Goal: Use online tool/utility: Use online tool/utility

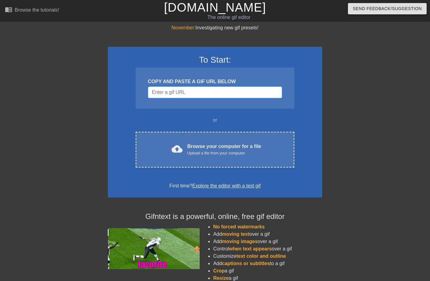
click at [181, 95] on input "Username" at bounding box center [215, 93] width 134 height 12
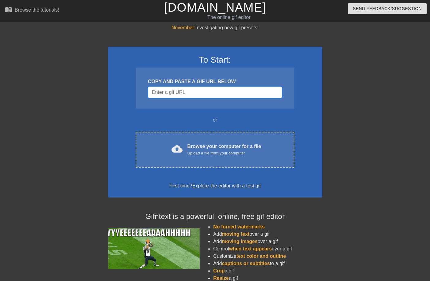
click at [192, 88] on input "Username" at bounding box center [215, 93] width 134 height 12
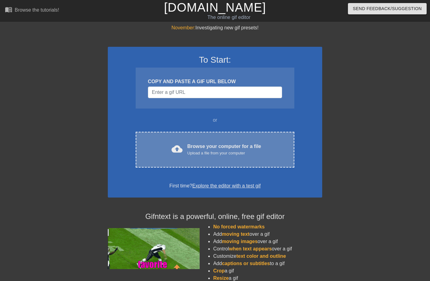
click at [230, 147] on div "Browse your computer for a file Upload a file from your computer" at bounding box center [224, 149] width 74 height 13
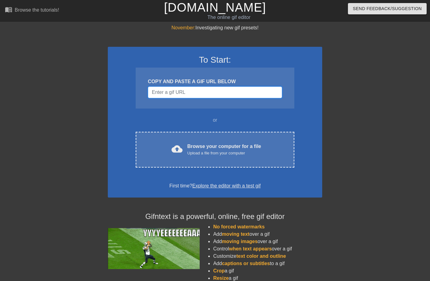
click at [241, 91] on input "Username" at bounding box center [215, 93] width 134 height 12
paste input "[URL][DOMAIN_NAME][DOMAIN_NAME]"
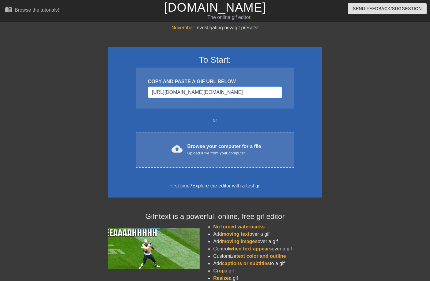
scroll to position [0, 549]
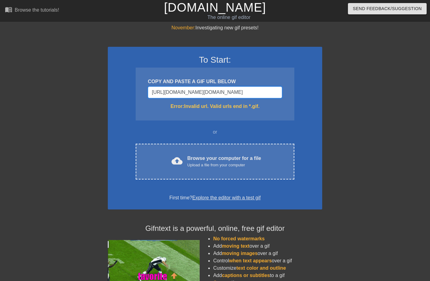
type input "[URL][DOMAIN_NAME][DOMAIN_NAME]"
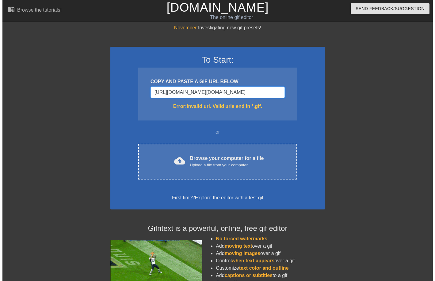
scroll to position [0, 0]
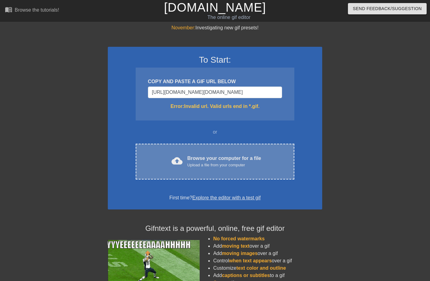
click at [214, 163] on div "Upload a file from your computer" at bounding box center [224, 165] width 74 height 6
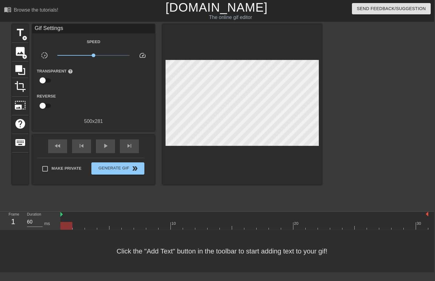
scroll to position [0, 1]
click at [17, 34] on span "title" at bounding box center [20, 33] width 12 height 12
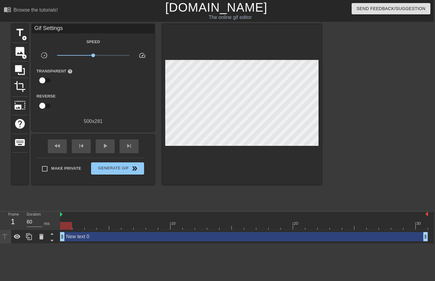
click at [67, 244] on html "menu_book Browse the tutorials! [DOMAIN_NAME] The online gif editor Send Feedba…" at bounding box center [216, 122] width 435 height 244
click at [70, 239] on div "New text 0 drag_handle drag_handle" at bounding box center [244, 236] width 368 height 9
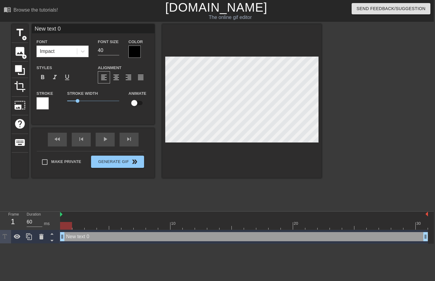
click at [134, 104] on input "checkbox" at bounding box center [134, 103] width 35 height 12
checkbox input "true"
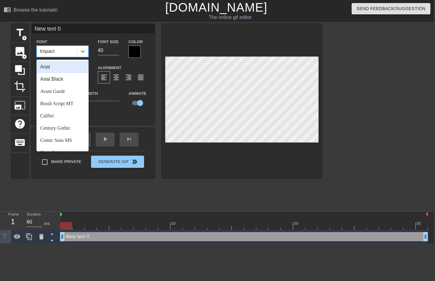
click at [57, 48] on div "Impact" at bounding box center [57, 51] width 40 height 11
click at [56, 65] on div "Arial" at bounding box center [62, 67] width 52 height 12
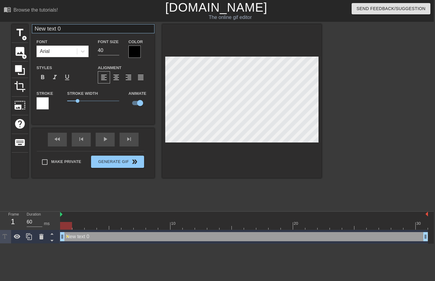
drag, startPoint x: 60, startPoint y: 36, endPoint x: 65, endPoint y: 29, distance: 8.3
click at [61, 36] on div "New text 0 Font Arial Font Size 40 Color Styles format_bold format_italic forma…" at bounding box center [93, 69] width 123 height 91
click at [66, 28] on input "New text 0" at bounding box center [93, 28] width 123 height 9
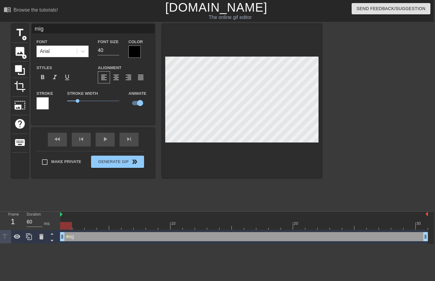
type input "mig"
click at [126, 55] on div "Color" at bounding box center [139, 48] width 31 height 20
click at [130, 55] on div at bounding box center [134, 52] width 12 height 12
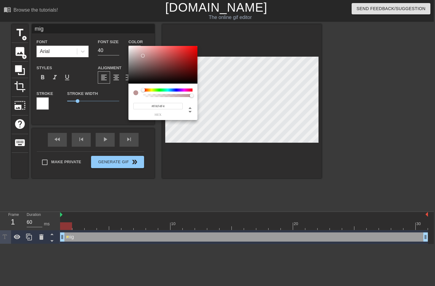
type input "#FFFFFF"
drag, startPoint x: 143, startPoint y: 56, endPoint x: 121, endPoint y: 36, distance: 29.3
click at [121, 36] on div "#FFFFFF hex" at bounding box center [217, 143] width 435 height 286
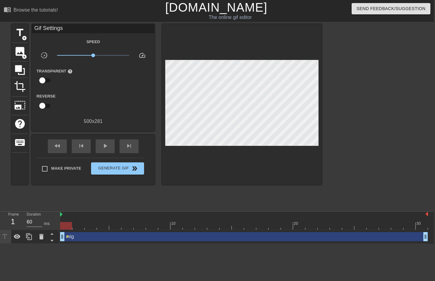
click at [47, 244] on html "menu_book Browse the tutorials! [DOMAIN_NAME] The online gif editor Send Feedba…" at bounding box center [216, 122] width 435 height 244
click at [20, 33] on span "title" at bounding box center [20, 33] width 12 height 12
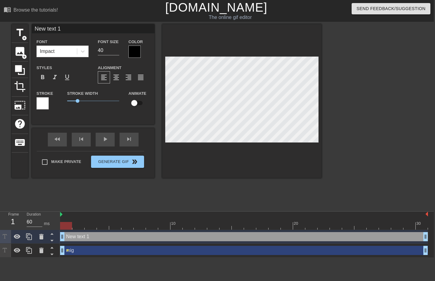
click at [47, 258] on div at bounding box center [29, 251] width 61 height 14
click at [133, 106] on input "checkbox" at bounding box center [134, 103] width 35 height 12
checkbox input "true"
click at [2, 250] on icon at bounding box center [4, 250] width 7 height 7
click at [6, 240] on icon at bounding box center [4, 236] width 7 height 7
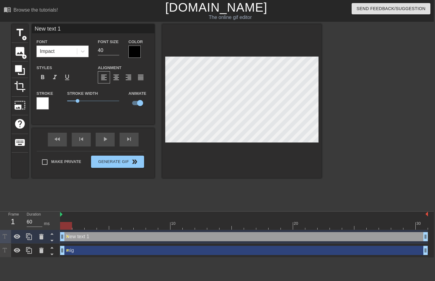
click at [6, 250] on icon at bounding box center [4, 250] width 7 height 7
click at [14, 250] on icon at bounding box center [16, 250] width 7 height 7
click at [92, 244] on div "mig drag_handle drag_handle lens" at bounding box center [244, 251] width 368 height 14
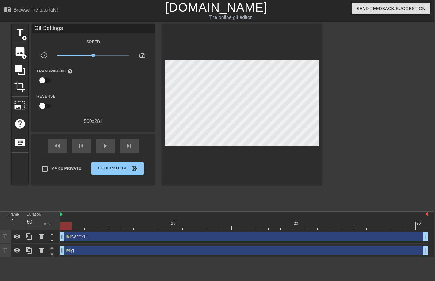
click at [94, 253] on div "mig drag_handle drag_handle" at bounding box center [244, 250] width 368 height 9
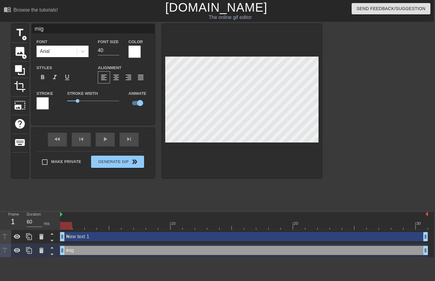
click at [95, 240] on div "New text 1 drag_handle drag_handle" at bounding box center [244, 236] width 368 height 9
type input "New text 1"
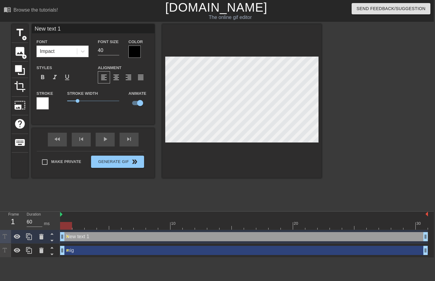
click at [135, 53] on div at bounding box center [134, 52] width 12 height 12
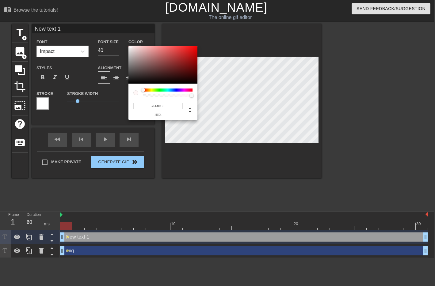
type input "#FFFFFF"
drag, startPoint x: 135, startPoint y: 64, endPoint x: 125, endPoint y: 41, distance: 25.4
click at [125, 41] on div "#FFFFFF hex" at bounding box center [217, 143] width 435 height 286
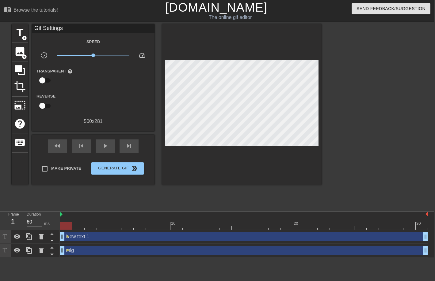
click at [82, 252] on div "mig drag_handle drag_handle" at bounding box center [244, 250] width 368 height 9
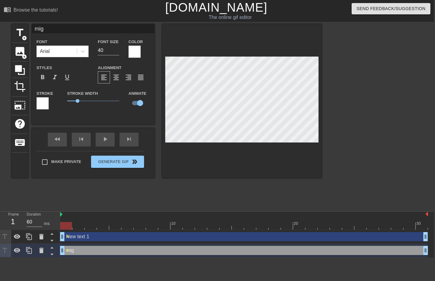
click at [87, 236] on div "New text 1 drag_handle drag_handle" at bounding box center [244, 236] width 368 height 9
type input "New text 1"
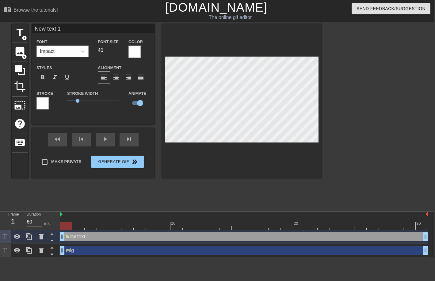
click at [51, 51] on div "Impact" at bounding box center [47, 51] width 15 height 7
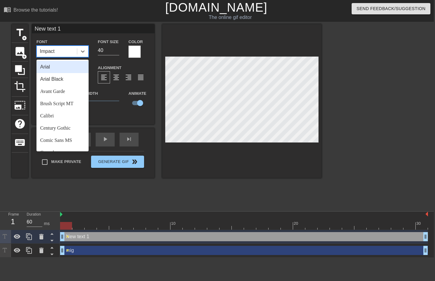
click at [51, 66] on div "Arial" at bounding box center [62, 67] width 52 height 12
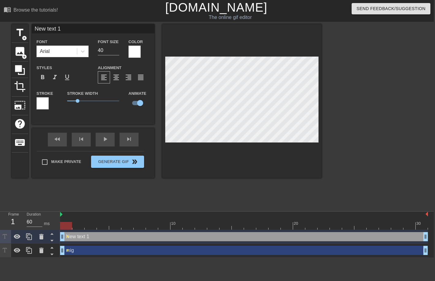
drag, startPoint x: 63, startPoint y: 25, endPoint x: 81, endPoint y: 27, distance: 18.4
click at [81, 27] on input "New text 1" at bounding box center [93, 28] width 123 height 9
type input "kunder"
click at [72, 32] on input "kunder" at bounding box center [93, 28] width 123 height 9
type input "kunder der vil have rabat"
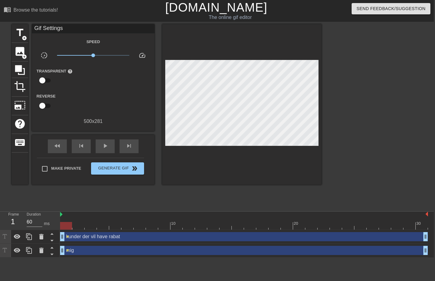
click at [105, 249] on div "mig drag_handle drag_handle" at bounding box center [244, 250] width 368 height 9
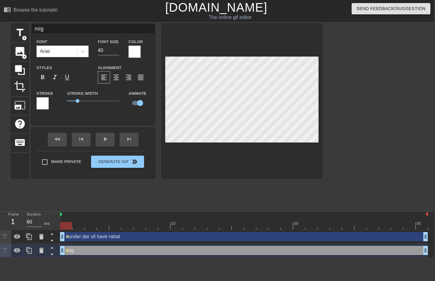
click at [127, 237] on div "kunder der vil have rabat drag_handle drag_handle" at bounding box center [244, 236] width 368 height 9
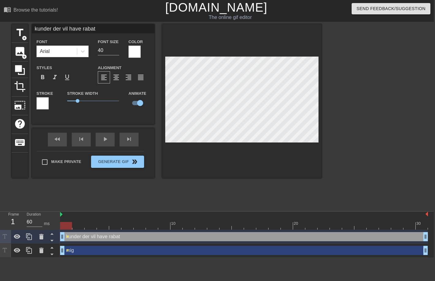
click at [130, 252] on div "mig drag_handle drag_handle" at bounding box center [244, 250] width 368 height 9
type input "mig"
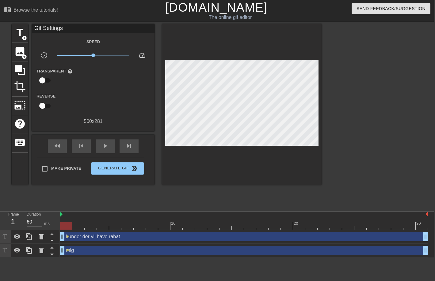
click at [195, 202] on div "title add_circle image add_circle crop photo_size_select_large help keyboard Gi…" at bounding box center [167, 116] width 310 height 184
click at [134, 240] on div "kunder der vil have rabat drag_handle drag_handle" at bounding box center [244, 236] width 368 height 9
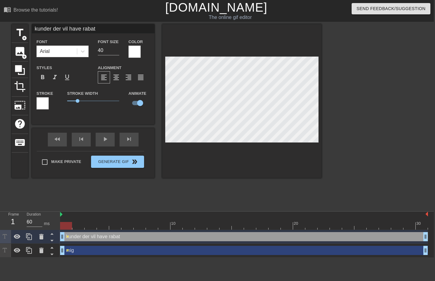
click at [128, 249] on div "mig drag_handle drag_handle" at bounding box center [244, 250] width 368 height 9
type input "mig"
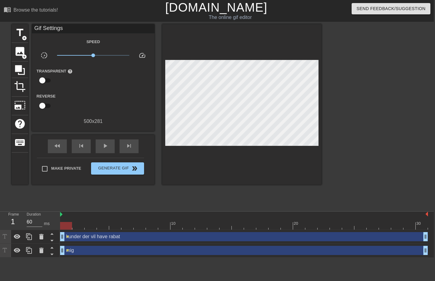
drag, startPoint x: 203, startPoint y: 197, endPoint x: 208, endPoint y: 168, distance: 28.9
click at [203, 197] on div "title add_circle image add_circle crop photo_size_select_large help keyboard Gi…" at bounding box center [167, 116] width 310 height 184
click at [84, 238] on div "kunder der vil have rabat drag_handle drag_handle" at bounding box center [244, 236] width 368 height 9
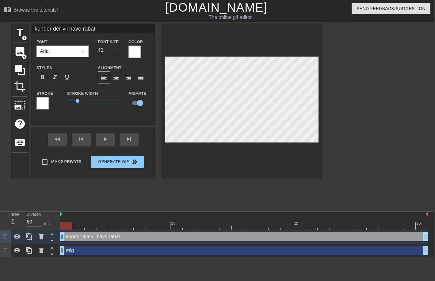
click at [85, 251] on div "mig drag_handle drag_handle" at bounding box center [244, 250] width 368 height 9
type input "mig"
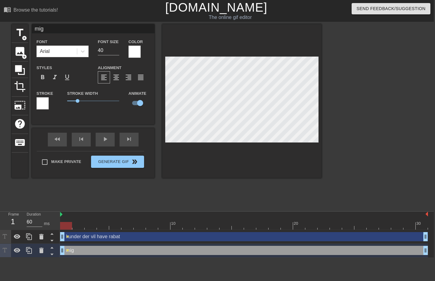
click at [89, 244] on div "mig drag_handle drag_handle lens" at bounding box center [244, 251] width 368 height 14
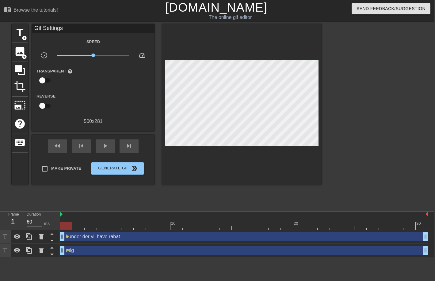
click at [50, 258] on html "menu_book Browse the tutorials! [DOMAIN_NAME] The online gif editor Send Feedba…" at bounding box center [216, 129] width 435 height 258
click at [23, 33] on span "title" at bounding box center [20, 33] width 12 height 12
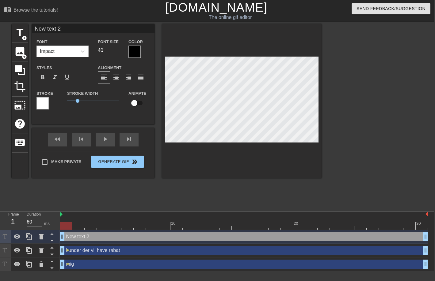
click at [136, 52] on div at bounding box center [134, 52] width 12 height 12
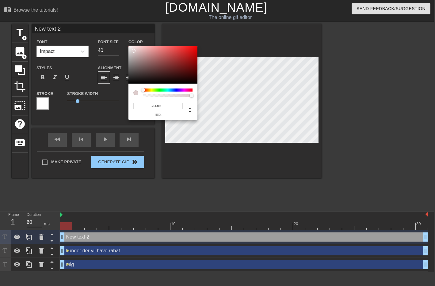
type input "#FFFFFF"
drag, startPoint x: 134, startPoint y: 51, endPoint x: 122, endPoint y: 29, distance: 24.4
click at [122, 29] on div "#FFFFFF hex" at bounding box center [217, 143] width 435 height 286
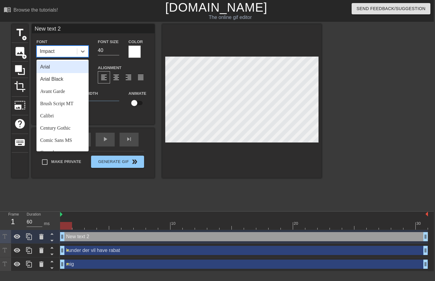
click at [55, 52] on div "Impact" at bounding box center [57, 51] width 40 height 11
click at [54, 62] on div "Arial" at bounding box center [62, 67] width 52 height 12
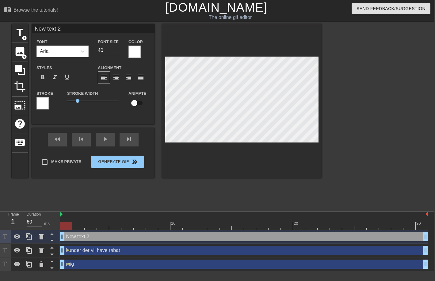
drag, startPoint x: 70, startPoint y: 30, endPoint x: 36, endPoint y: 29, distance: 34.3
click at [36, 29] on input "New text 2" at bounding box center [93, 28] width 123 height 9
type input "fuld pris"
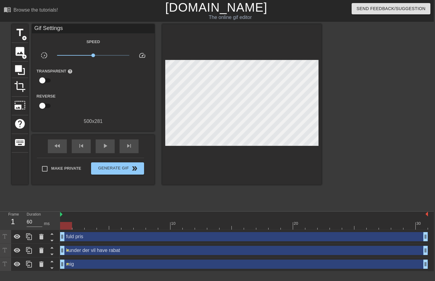
click at [91, 232] on div "fuld pris drag_handle drag_handle" at bounding box center [244, 236] width 368 height 9
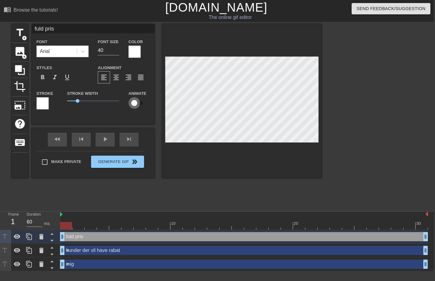
click at [141, 103] on input "checkbox" at bounding box center [134, 103] width 35 height 12
checkbox input "true"
click at [77, 228] on div at bounding box center [244, 226] width 368 height 8
click at [20, 248] on icon at bounding box center [16, 250] width 7 height 7
click at [18, 262] on icon at bounding box center [16, 264] width 7 height 7
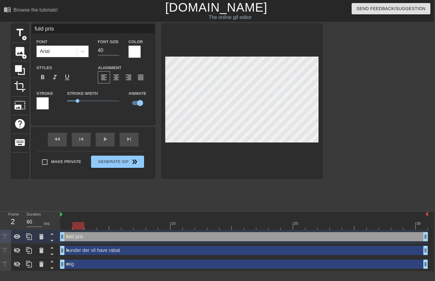
click at [94, 225] on div at bounding box center [244, 226] width 368 height 8
click at [105, 226] on div at bounding box center [244, 226] width 368 height 8
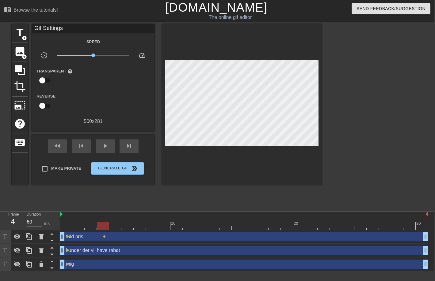
click at [118, 226] on div at bounding box center [244, 226] width 368 height 8
click at [130, 228] on div at bounding box center [244, 226] width 368 height 8
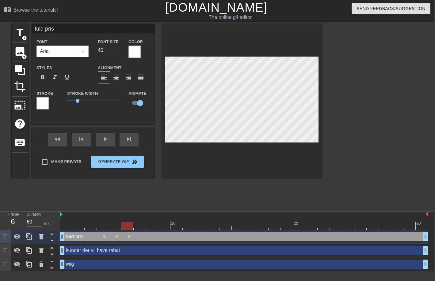
click at [140, 228] on div at bounding box center [244, 226] width 368 height 8
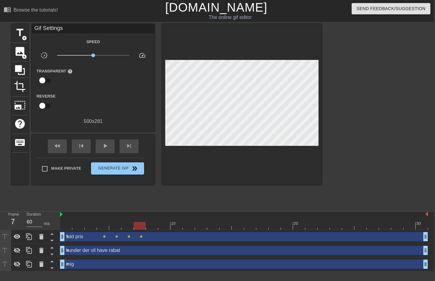
click at [156, 225] on div at bounding box center [244, 226] width 368 height 8
click at [168, 227] on div at bounding box center [244, 226] width 368 height 8
click at [180, 228] on div at bounding box center [244, 226] width 368 height 8
click at [194, 223] on div "10 20 30" at bounding box center [244, 221] width 368 height 18
click at [200, 225] on div at bounding box center [244, 226] width 368 height 8
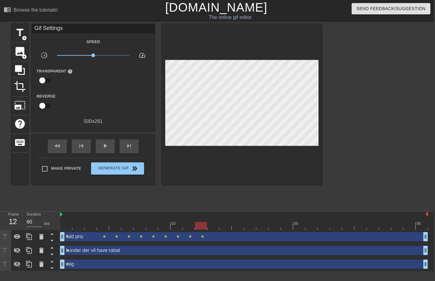
click at [217, 225] on div at bounding box center [244, 226] width 368 height 8
click at [221, 228] on div at bounding box center [244, 226] width 368 height 8
click at [235, 229] on div at bounding box center [244, 226] width 368 height 8
click at [255, 226] on div at bounding box center [244, 226] width 368 height 8
click at [271, 164] on div at bounding box center [241, 104] width 159 height 161
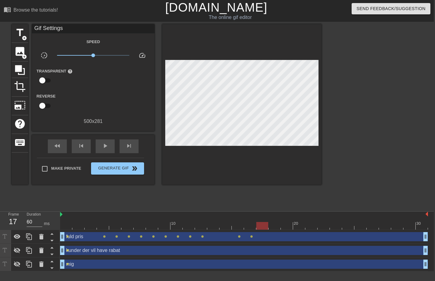
click at [265, 227] on div at bounding box center [244, 226] width 368 height 8
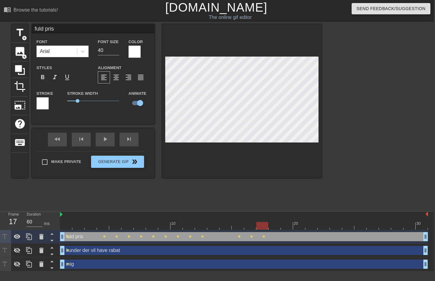
click at [272, 230] on div "fuld pris drag_handle drag_handle lens lens lens lens lens lens lens lens lens …" at bounding box center [244, 237] width 368 height 14
click at [277, 225] on div at bounding box center [244, 226] width 368 height 8
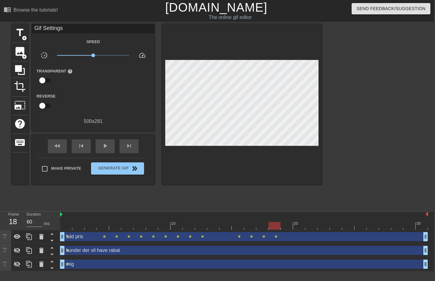
click at [284, 228] on div at bounding box center [244, 226] width 368 height 8
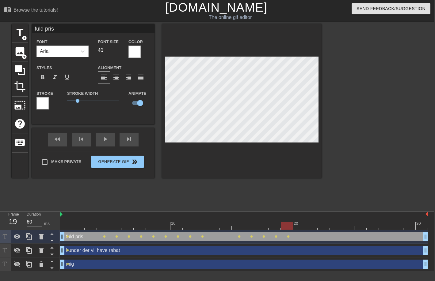
click at [303, 223] on div at bounding box center [244, 226] width 368 height 8
click at [308, 228] on div at bounding box center [244, 226] width 368 height 8
click at [330, 226] on div at bounding box center [244, 226] width 368 height 8
click at [324, 229] on div at bounding box center [244, 226] width 368 height 8
click at [336, 227] on div at bounding box center [244, 226] width 368 height 8
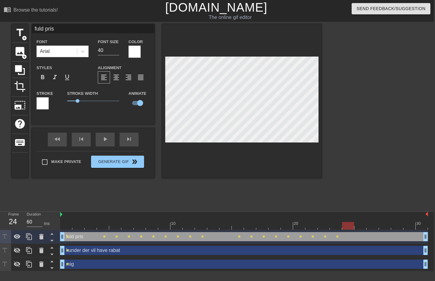
click at [346, 226] on div at bounding box center [244, 226] width 368 height 8
click at [361, 232] on div "fuld pris drag_handle drag_handle lens lens lens lens lens lens lens lens lens …" at bounding box center [244, 237] width 368 height 14
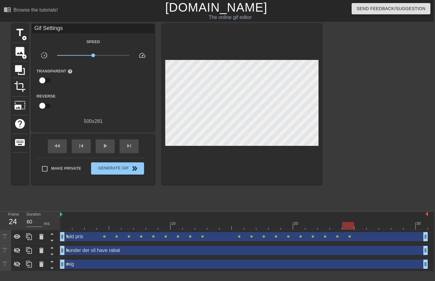
click at [361, 229] on div at bounding box center [244, 226] width 368 height 8
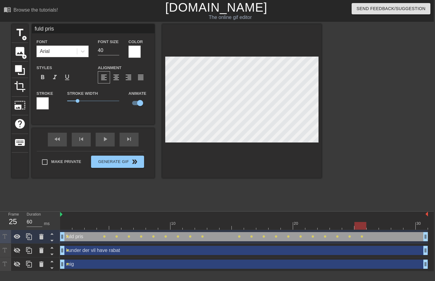
click at [374, 229] on div at bounding box center [244, 226] width 368 height 8
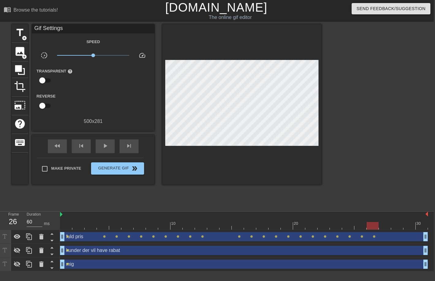
click at [377, 225] on div at bounding box center [372, 226] width 12 height 8
click at [387, 225] on div at bounding box center [244, 226] width 368 height 8
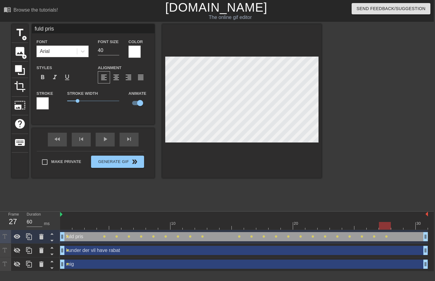
click at [398, 225] on div at bounding box center [244, 226] width 368 height 8
drag, startPoint x: 426, startPoint y: 236, endPoint x: 392, endPoint y: 236, distance: 34.3
click at [392, 236] on div "fuld pris drag_handle drag_handle lens lens lens lens lens lens lens lens lens …" at bounding box center [244, 236] width 368 height 9
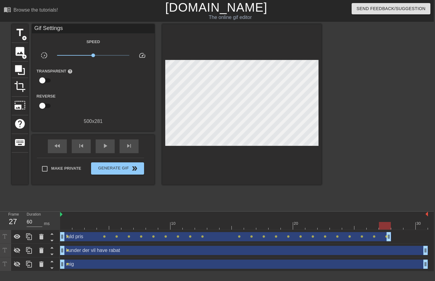
click at [377, 201] on div at bounding box center [375, 116] width 92 height 184
click at [104, 148] on span "play_arrow" at bounding box center [104, 145] width 7 height 7
click at [104, 148] on span "pause" at bounding box center [104, 145] width 7 height 7
click at [104, 148] on span "play_arrow" at bounding box center [104, 145] width 7 height 7
click at [104, 148] on span "pause" at bounding box center [104, 145] width 7 height 7
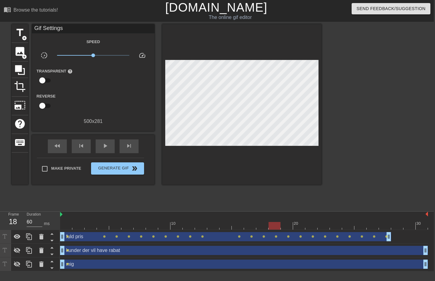
click at [204, 240] on div "fuld pris drag_handle drag_handle" at bounding box center [225, 236] width 331 height 9
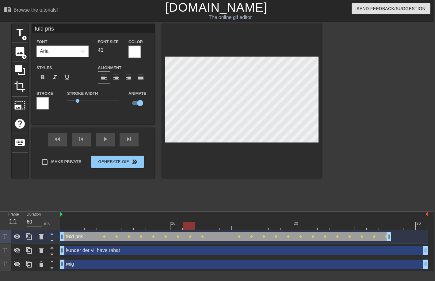
click at [187, 223] on div at bounding box center [244, 226] width 368 height 8
click at [199, 225] on div at bounding box center [244, 226] width 368 height 8
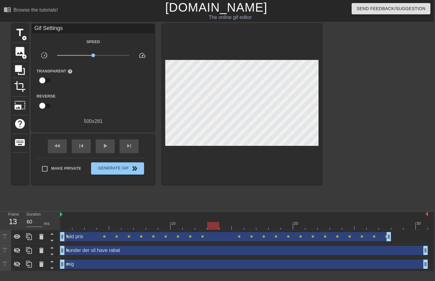
click at [212, 221] on div at bounding box center [213, 222] width 12 height 8
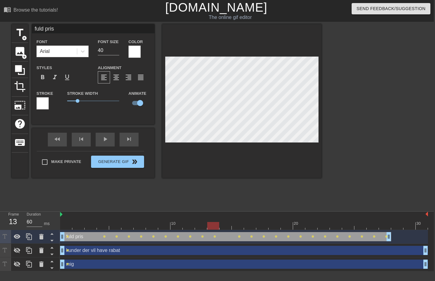
click at [227, 227] on div at bounding box center [244, 226] width 368 height 8
click at [247, 227] on div at bounding box center [244, 226] width 368 height 8
click at [90, 228] on div at bounding box center [244, 226] width 368 height 8
click at [101, 228] on div at bounding box center [244, 226] width 368 height 8
click at [94, 228] on div at bounding box center [244, 226] width 368 height 8
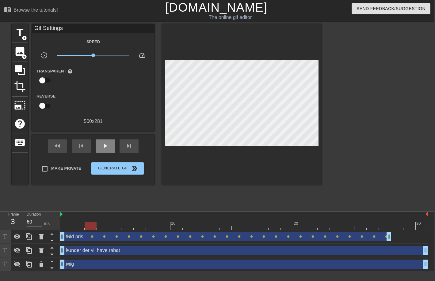
click at [111, 149] on div "play_arrow" at bounding box center [105, 147] width 19 height 14
click at [111, 149] on div "pause" at bounding box center [105, 147] width 19 height 14
click at [111, 149] on div "play_arrow" at bounding box center [105, 147] width 19 height 14
click at [111, 149] on div "pause" at bounding box center [105, 147] width 19 height 14
click at [111, 149] on div "play_arrow" at bounding box center [105, 147] width 19 height 14
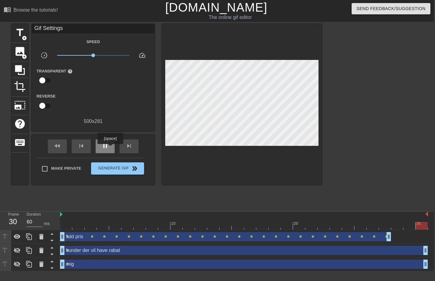
click at [111, 149] on div "pause" at bounding box center [105, 147] width 19 height 14
click at [71, 253] on div "kunder der vil have rabat drag_handle drag_handle" at bounding box center [244, 250] width 368 height 9
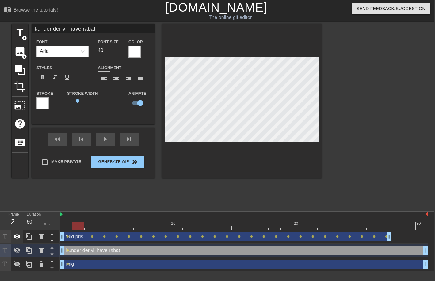
click at [12, 238] on div at bounding box center [17, 236] width 12 height 13
click at [15, 250] on icon at bounding box center [17, 251] width 7 height 6
click at [93, 224] on div at bounding box center [244, 226] width 368 height 8
click at [100, 226] on div at bounding box center [244, 226] width 368 height 8
click at [116, 228] on div at bounding box center [244, 226] width 368 height 8
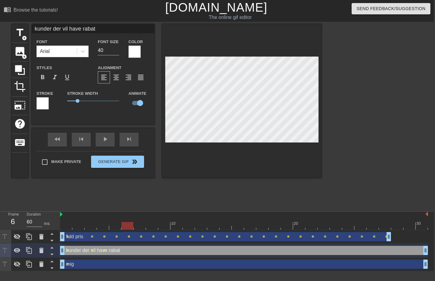
click at [130, 227] on div at bounding box center [244, 226] width 368 height 8
click at [146, 228] on div at bounding box center [244, 226] width 368 height 8
click at [144, 228] on div at bounding box center [244, 226] width 368 height 8
click at [148, 227] on div at bounding box center [244, 226] width 368 height 8
click at [166, 228] on div at bounding box center [244, 226] width 368 height 8
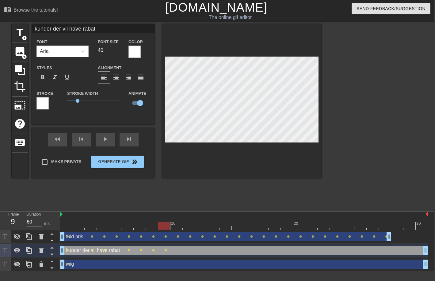
click at [175, 226] on div at bounding box center [244, 226] width 368 height 8
click at [193, 225] on div at bounding box center [244, 226] width 368 height 8
click at [202, 227] on div at bounding box center [244, 226] width 368 height 8
click at [214, 224] on div at bounding box center [244, 226] width 368 height 8
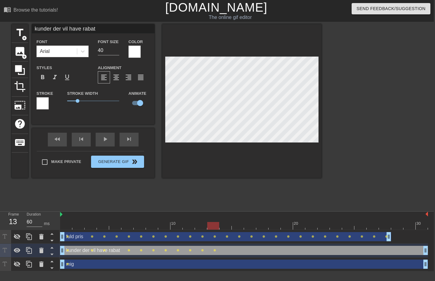
click at [228, 225] on div at bounding box center [244, 226] width 368 height 8
click at [239, 222] on div at bounding box center [244, 226] width 368 height 8
click at [247, 223] on div at bounding box center [244, 226] width 368 height 8
click at [264, 225] on div at bounding box center [244, 226] width 368 height 8
click at [278, 225] on div at bounding box center [244, 226] width 368 height 8
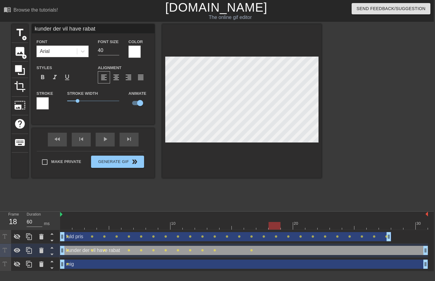
click at [285, 224] on div at bounding box center [244, 226] width 368 height 8
click at [295, 225] on div at bounding box center [244, 226] width 368 height 8
click at [309, 226] on div at bounding box center [244, 226] width 368 height 8
click at [324, 230] on div "10 20 30 fuld pris drag_handle drag_handle lens lens lens lens lens lens lens l…" at bounding box center [246, 242] width 373 height 60
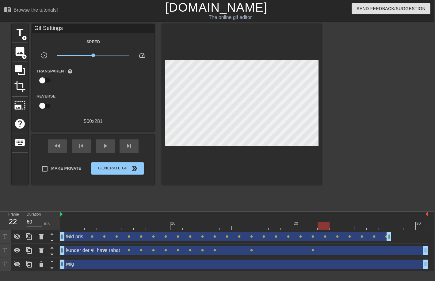
click at [324, 228] on div at bounding box center [244, 226] width 368 height 8
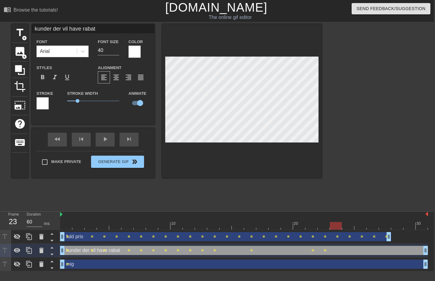
click at [336, 225] on div at bounding box center [244, 226] width 368 height 8
click at [347, 228] on div at bounding box center [244, 226] width 368 height 8
click at [358, 228] on div at bounding box center [244, 226] width 368 height 8
click at [376, 228] on div at bounding box center [244, 226] width 368 height 8
click at [381, 228] on div at bounding box center [244, 226] width 368 height 8
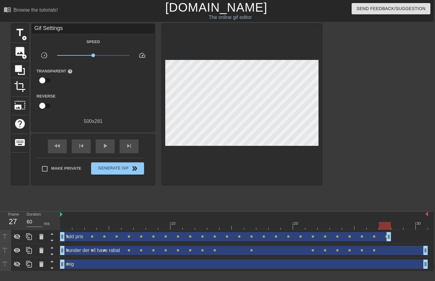
scroll to position [1, 3]
click at [398, 225] on div at bounding box center [244, 226] width 368 height 8
click at [407, 225] on div at bounding box center [244, 226] width 368 height 8
click at [123, 248] on div "kunder der vil have rabat drag_handle drag_handle" at bounding box center [244, 250] width 368 height 9
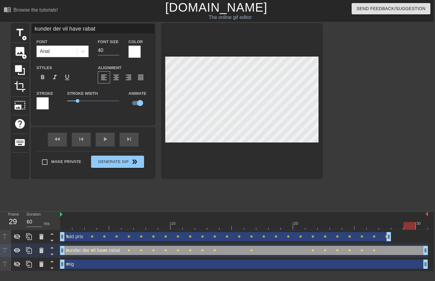
scroll to position [1, 3]
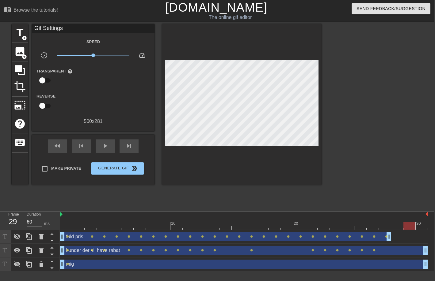
click at [403, 251] on div "kunder der vil have rabat drag_handle drag_handle" at bounding box center [244, 250] width 368 height 9
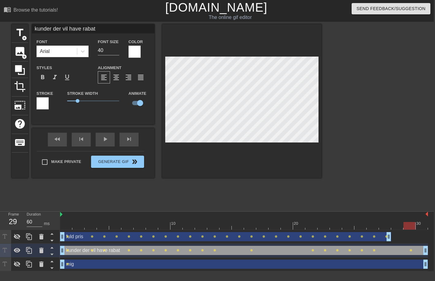
click at [394, 225] on div at bounding box center [244, 226] width 368 height 8
click at [382, 223] on div at bounding box center [244, 226] width 368 height 8
click at [374, 224] on div at bounding box center [244, 226] width 368 height 8
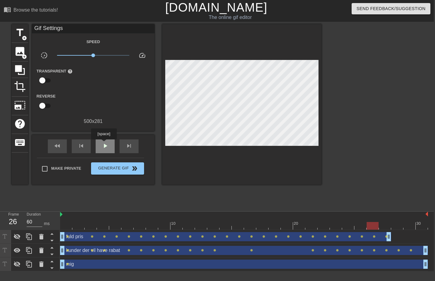
click at [104, 144] on span "play_arrow" at bounding box center [104, 145] width 7 height 7
click at [17, 238] on icon at bounding box center [17, 237] width 7 height 6
click at [100, 146] on div "pause" at bounding box center [105, 147] width 19 height 14
click at [100, 146] on div "play_arrow" at bounding box center [105, 147] width 19 height 14
click at [100, 146] on div "pause" at bounding box center [105, 147] width 19 height 14
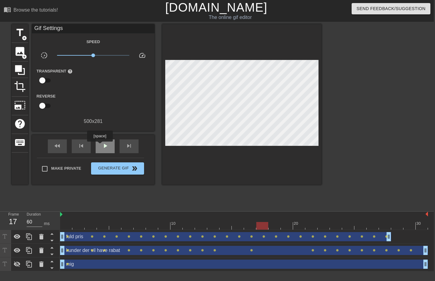
click at [100, 146] on div "play_arrow" at bounding box center [105, 147] width 19 height 14
click at [100, 146] on div "pause" at bounding box center [105, 147] width 19 height 14
click at [100, 146] on div "play_arrow" at bounding box center [105, 147] width 19 height 14
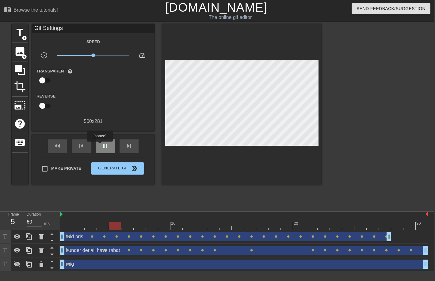
click at [100, 146] on div "pause" at bounding box center [105, 147] width 19 height 14
click at [100, 146] on div "play_arrow" at bounding box center [105, 147] width 19 height 14
click at [100, 146] on div "pause" at bounding box center [105, 147] width 19 height 14
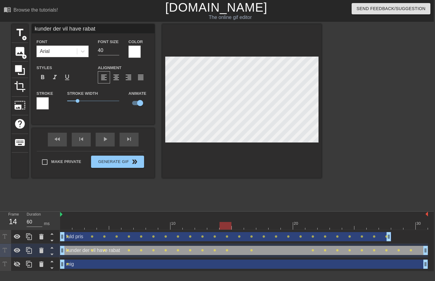
click at [242, 224] on div at bounding box center [244, 226] width 368 height 8
click at [266, 226] on div at bounding box center [244, 226] width 368 height 8
click at [277, 225] on div at bounding box center [244, 226] width 368 height 8
click at [283, 226] on div at bounding box center [244, 226] width 368 height 8
click at [300, 225] on div at bounding box center [244, 226] width 368 height 8
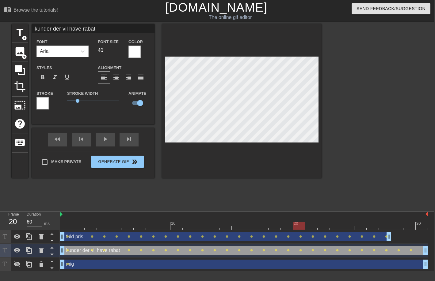
click at [416, 249] on div "kunder der vil have rabat drag_handle drag_handle" at bounding box center [244, 250] width 368 height 9
click at [418, 230] on div "fuld pris drag_handle drag_handle lens lens lens lens lens lens lens lens lens …" at bounding box center [244, 237] width 368 height 14
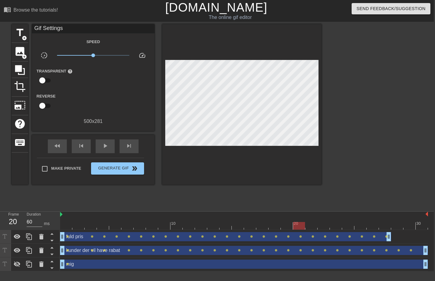
click at [418, 229] on div at bounding box center [244, 226] width 368 height 8
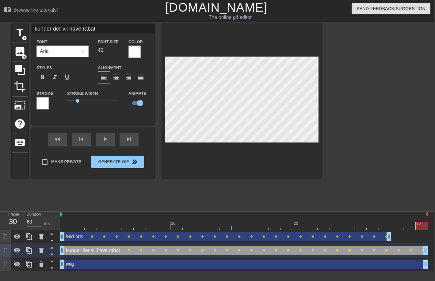
click at [280, 150] on div at bounding box center [241, 101] width 159 height 154
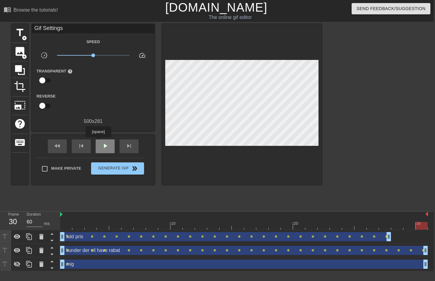
click at [99, 142] on div "play_arrow" at bounding box center [105, 147] width 19 height 14
click at [99, 142] on div "pause" at bounding box center [105, 147] width 19 height 14
click at [18, 268] on icon at bounding box center [16, 264] width 7 height 7
click at [68, 227] on div at bounding box center [244, 226] width 368 height 8
click at [19, 240] on icon at bounding box center [16, 236] width 7 height 7
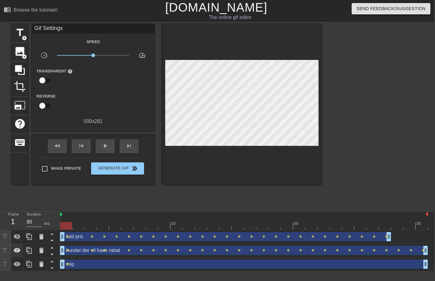
click at [20, 251] on icon at bounding box center [17, 250] width 7 height 5
click at [80, 225] on div at bounding box center [244, 226] width 368 height 8
click at [90, 223] on div at bounding box center [244, 226] width 368 height 8
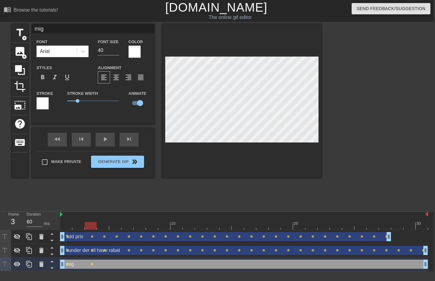
click at [101, 228] on div at bounding box center [244, 226] width 368 height 8
click at [110, 224] on div at bounding box center [244, 226] width 368 height 8
click at [127, 224] on div at bounding box center [244, 226] width 368 height 8
click at [139, 232] on div "fuld pris drag_handle drag_handle lens lens lens lens lens lens lens lens lens …" at bounding box center [244, 237] width 368 height 14
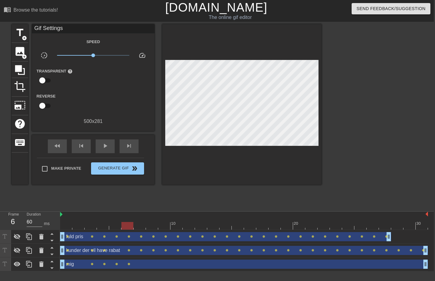
click at [140, 230] on div at bounding box center [244, 226] width 368 height 8
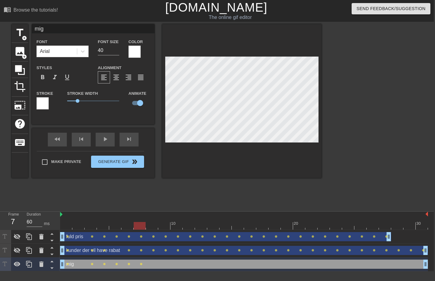
click at [152, 228] on div at bounding box center [244, 226] width 368 height 8
click at [159, 220] on div at bounding box center [164, 222] width 12 height 8
click at [179, 224] on div at bounding box center [244, 226] width 368 height 8
click at [191, 229] on div at bounding box center [244, 226] width 368 height 8
click at [197, 225] on div at bounding box center [244, 226] width 368 height 8
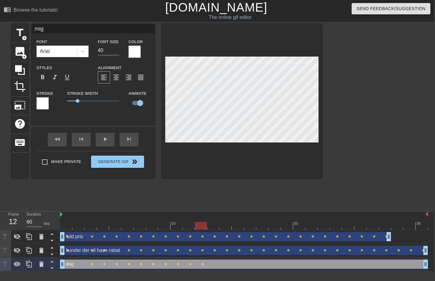
click at [208, 228] on div at bounding box center [244, 226] width 368 height 8
click at [228, 223] on div at bounding box center [244, 226] width 368 height 8
click at [235, 227] on div at bounding box center [244, 226] width 368 height 8
click at [247, 227] on div at bounding box center [244, 226] width 368 height 8
click at [258, 228] on div at bounding box center [244, 226] width 368 height 8
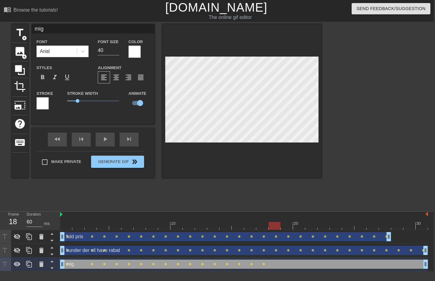
click at [273, 229] on div at bounding box center [244, 226] width 368 height 8
click at [285, 226] on div at bounding box center [244, 226] width 368 height 8
click at [299, 226] on div at bounding box center [244, 226] width 368 height 8
click at [314, 228] on div at bounding box center [244, 226] width 368 height 8
click at [324, 229] on div at bounding box center [244, 226] width 368 height 8
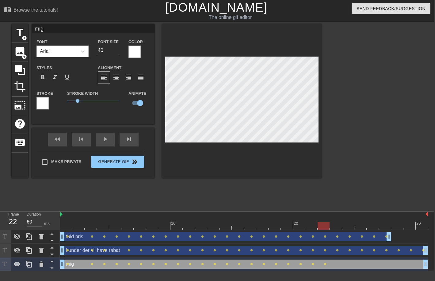
click at [333, 228] on div at bounding box center [244, 226] width 368 height 8
click at [344, 225] on div at bounding box center [244, 226] width 368 height 8
click at [334, 226] on div at bounding box center [244, 226] width 368 height 8
click at [345, 225] on div at bounding box center [244, 226] width 368 height 8
click at [360, 227] on div at bounding box center [244, 226] width 368 height 8
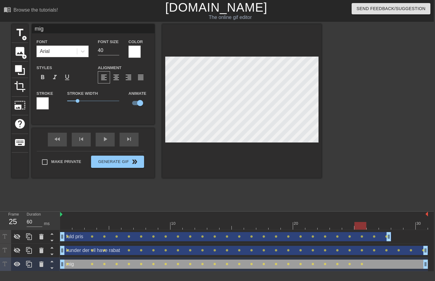
click at [365, 223] on div at bounding box center [360, 226] width 12 height 8
click at [372, 225] on div at bounding box center [244, 226] width 368 height 8
click at [381, 228] on div at bounding box center [244, 226] width 368 height 8
click at [394, 228] on div at bounding box center [244, 226] width 368 height 8
click at [404, 221] on div at bounding box center [404, 224] width 1 height 6
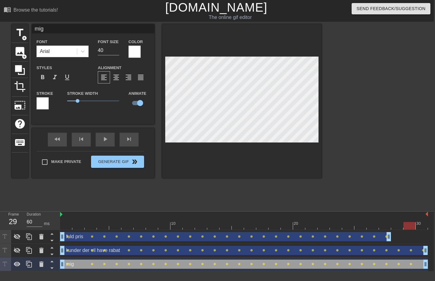
click at [419, 228] on div at bounding box center [244, 226] width 368 height 8
click at [247, 143] on div at bounding box center [241, 101] width 159 height 154
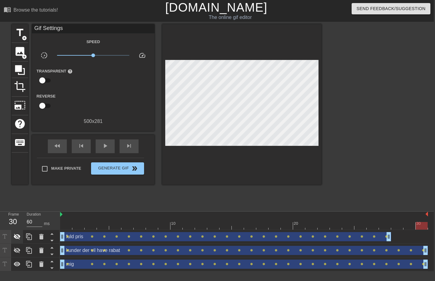
click at [17, 239] on icon at bounding box center [17, 237] width 7 height 6
click at [17, 249] on icon at bounding box center [16, 250] width 7 height 7
click at [107, 149] on span "play_arrow" at bounding box center [104, 145] width 7 height 7
click at [99, 150] on div "pause" at bounding box center [105, 147] width 19 height 14
click at [108, 251] on div "kunder der vil have rabat drag_handle drag_handle" at bounding box center [244, 250] width 368 height 9
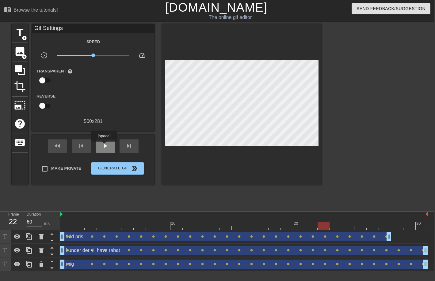
click at [105, 146] on span "play_arrow" at bounding box center [104, 145] width 7 height 7
click at [105, 146] on span "pause" at bounding box center [104, 145] width 7 height 7
click at [88, 239] on div "fuld pris drag_handle drag_handle" at bounding box center [225, 236] width 331 height 9
click at [106, 146] on span "play_arrow" at bounding box center [104, 145] width 7 height 7
click at [106, 146] on span "pause" at bounding box center [104, 145] width 7 height 7
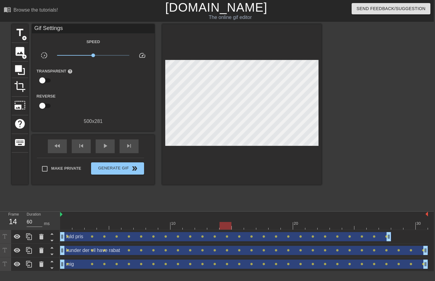
click at [102, 268] on div "mig drag_handle drag_handle" at bounding box center [244, 264] width 368 height 9
click at [107, 146] on span "play_arrow" at bounding box center [104, 145] width 7 height 7
click at [112, 149] on div "pause" at bounding box center [105, 147] width 19 height 14
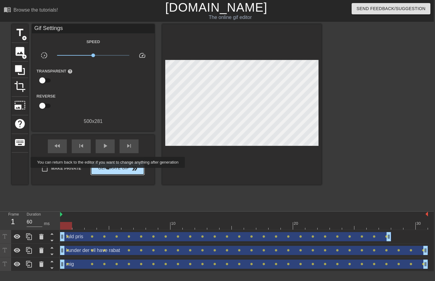
click at [112, 172] on button "Generate Gif double_arrow" at bounding box center [117, 169] width 53 height 12
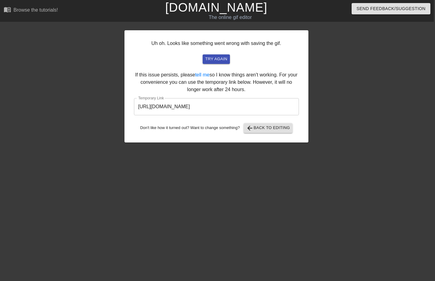
click at [226, 53] on div "Uh oh. Looks like something went wrong with saving the gif. try again If this i…" at bounding box center [216, 86] width 184 height 112
click at [225, 56] on span "try again" at bounding box center [216, 59] width 22 height 7
click at [258, 106] on input "[URL][DOMAIN_NAME]" at bounding box center [216, 106] width 165 height 17
